Goal: Transaction & Acquisition: Download file/media

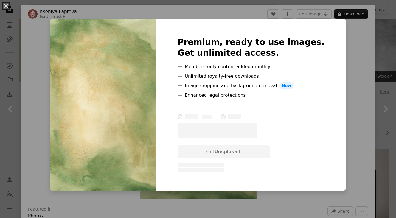
scroll to position [287, 0]
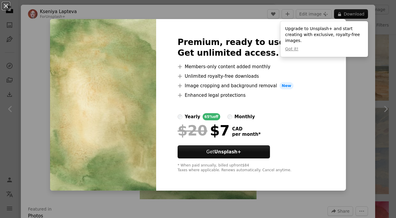
click at [355, 77] on div "An X shape Premium, ready to use images. Get unlimited access. A plus sign Memb…" at bounding box center [198, 109] width 396 height 218
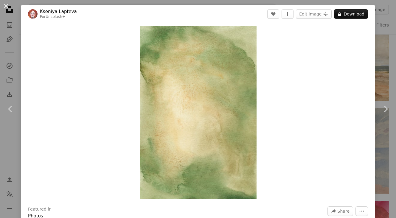
click at [385, 28] on div "An X shape Chevron left Chevron right [PERSON_NAME] For Unsplash+ A heart A plu…" at bounding box center [198, 109] width 396 height 218
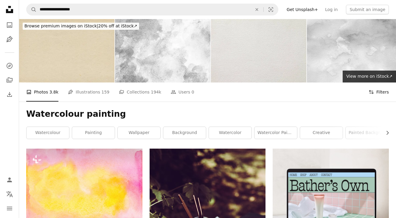
click at [384, 92] on button "Filters Filters" at bounding box center [379, 92] width 20 height 19
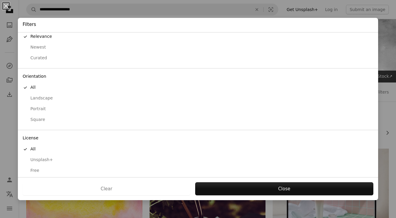
scroll to position [15, 0]
click at [35, 168] on div "Free" at bounding box center [198, 171] width 351 height 6
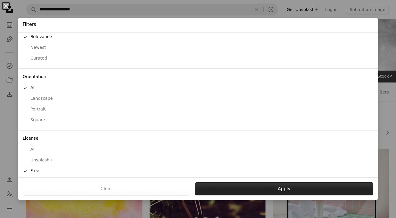
click at [271, 188] on button "Apply" at bounding box center [284, 189] width 179 height 13
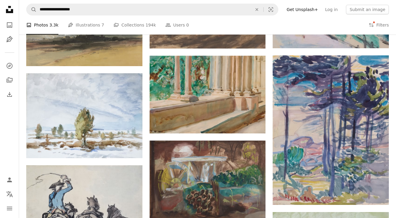
scroll to position [506, 0]
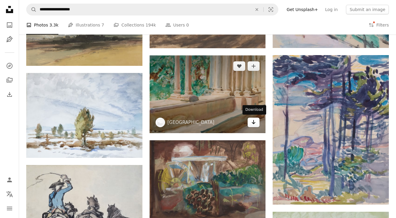
click at [257, 122] on link "Arrow pointing down" at bounding box center [254, 123] width 12 height 10
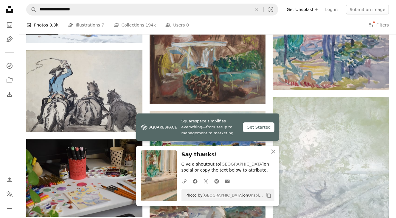
scroll to position [665, 0]
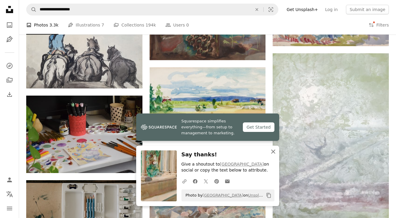
click at [275, 154] on icon "button" at bounding box center [273, 152] width 4 height 4
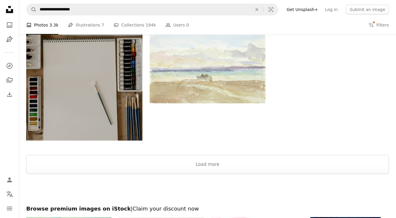
scroll to position [877, 0]
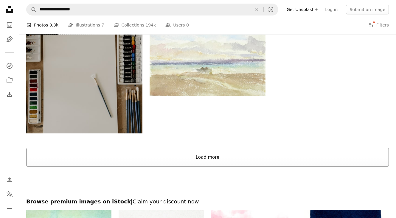
click at [275, 154] on button "Load more" at bounding box center [207, 157] width 363 height 19
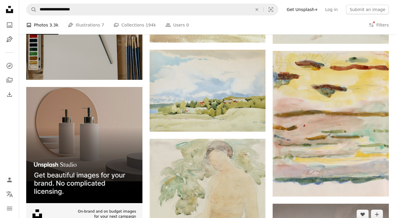
scroll to position [930, 0]
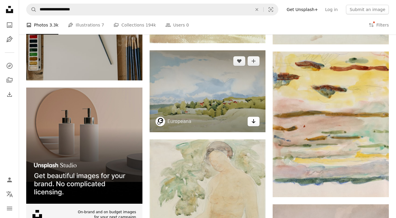
click at [254, 120] on icon "Download" at bounding box center [254, 121] width 4 height 4
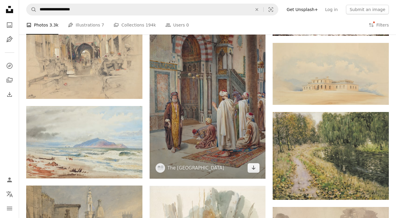
scroll to position [1593, 0]
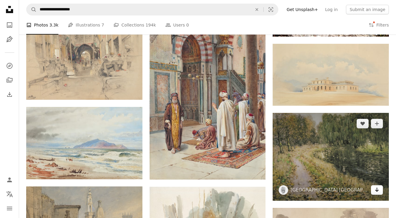
click at [378, 191] on icon "Arrow pointing down" at bounding box center [377, 189] width 5 height 7
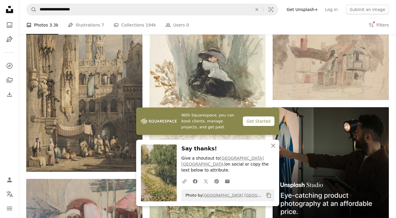
scroll to position [1778, 0]
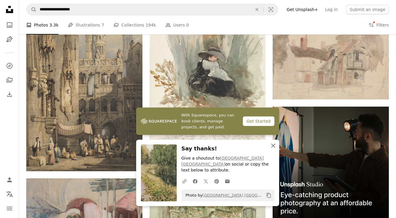
click at [274, 145] on icon "An X shape" at bounding box center [273, 145] width 7 height 7
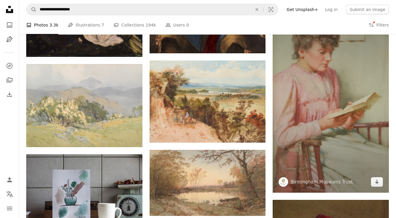
scroll to position [3920, 0]
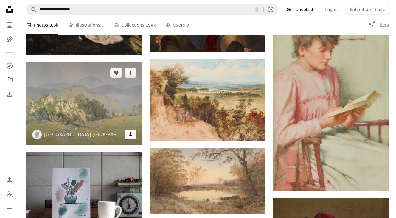
click at [131, 136] on icon "Download" at bounding box center [131, 134] width 4 height 4
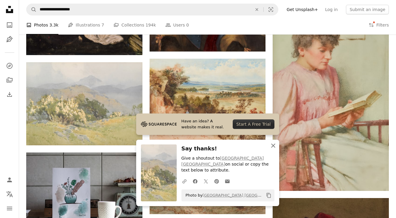
click at [273, 148] on icon "button" at bounding box center [273, 146] width 4 height 4
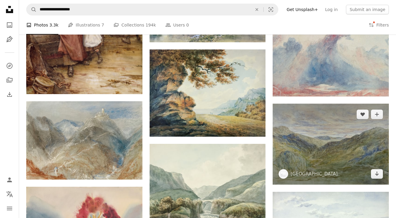
scroll to position [4729, 0]
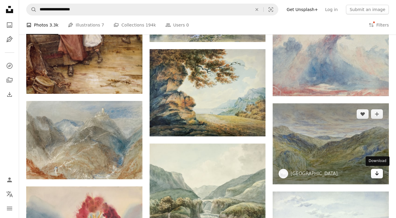
click at [379, 173] on icon "Arrow pointing down" at bounding box center [377, 173] width 5 height 7
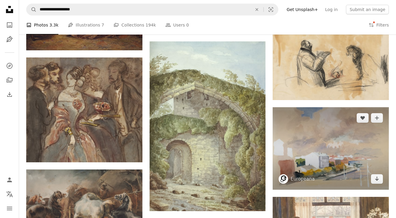
scroll to position [5180, 0]
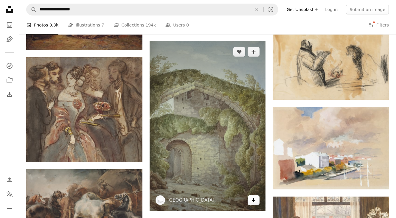
click at [255, 201] on icon "Download" at bounding box center [254, 200] width 4 height 4
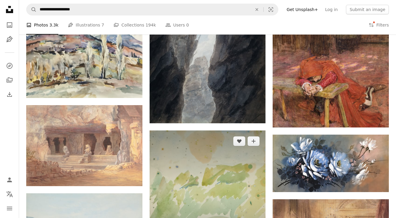
scroll to position [5526, 0]
